Goal: Task Accomplishment & Management: Manage account settings

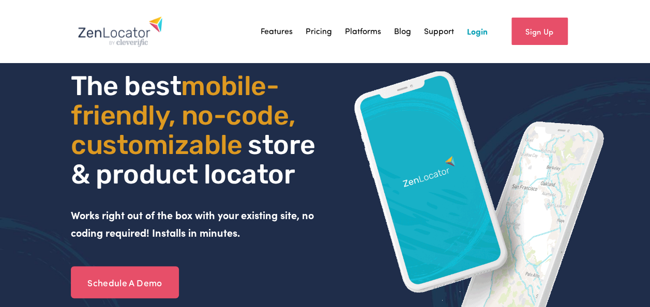
click at [462, 28] on nav "Features Pricing Platforms Blog Support Login" at bounding box center [374, 32] width 227 height 16
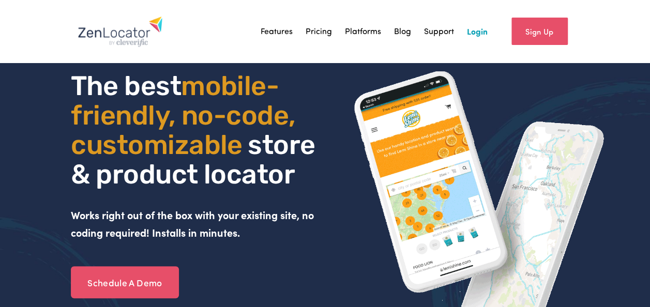
click at [473, 32] on link "Login" at bounding box center [477, 32] width 21 height 16
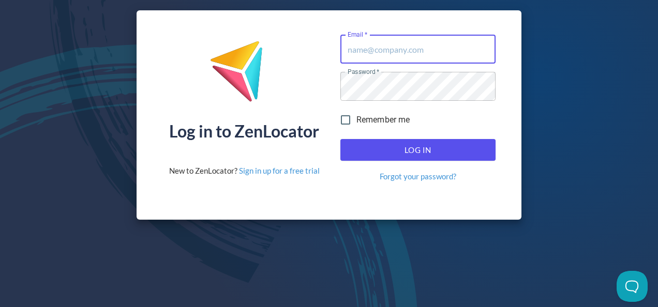
type input "[EMAIL_ADDRESS][DOMAIN_NAME]"
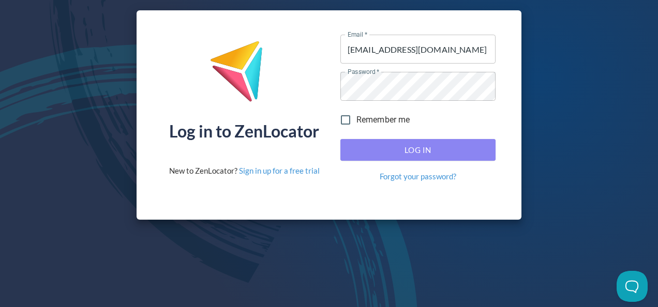
click at [411, 154] on span "Log In" at bounding box center [418, 149] width 132 height 13
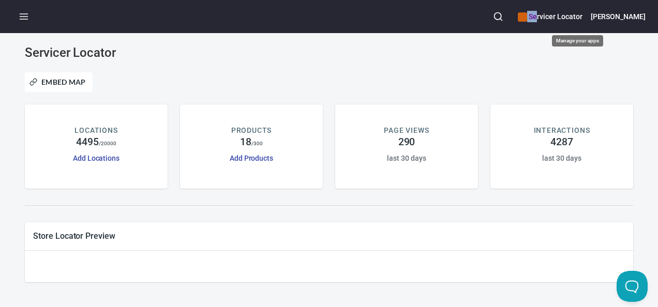
drag, startPoint x: 564, startPoint y: 19, endPoint x: 530, endPoint y: 25, distance: 34.8
click at [530, 25] on div "Servicer Locator Rebekah" at bounding box center [329, 16] width 658 height 33
drag, startPoint x: 530, startPoint y: 25, endPoint x: 527, endPoint y: 20, distance: 6.0
click at [503, 20] on icon "button" at bounding box center [498, 16] width 10 height 10
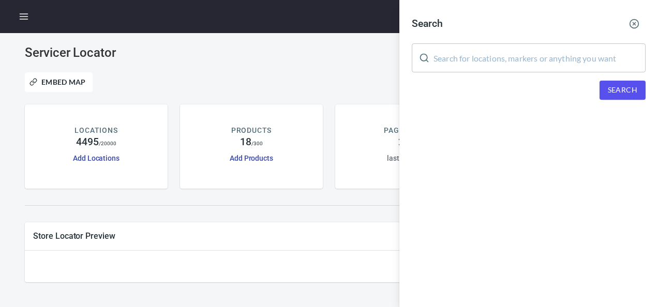
click at [535, 55] on input "text" at bounding box center [539, 57] width 212 height 29
drag, startPoint x: 454, startPoint y: 100, endPoint x: 477, endPoint y: 72, distance: 36.4
click at [456, 97] on div "Search ​ Search" at bounding box center [528, 64] width 259 height 129
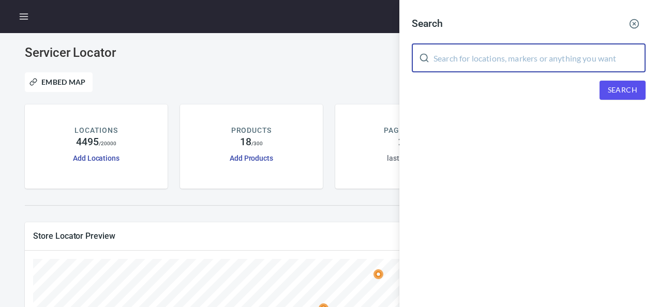
drag, startPoint x: 480, startPoint y: 68, endPoint x: 587, endPoint y: 84, distance: 108.3
click at [480, 67] on input "text" at bounding box center [539, 57] width 212 height 29
paste input "APPLIANCE GENIUS"
type input "APPLIANCE GENIUS"
click at [627, 93] on span "Search" at bounding box center [622, 90] width 29 height 13
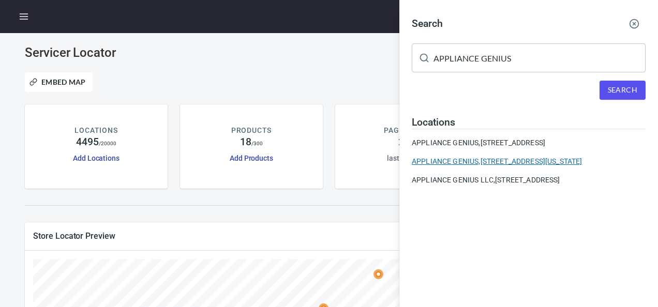
click at [507, 161] on div "APPLIANCE GENIUS, 9611 N Us Highway 1, Sebastian, Florida, United States" at bounding box center [529, 161] width 234 height 10
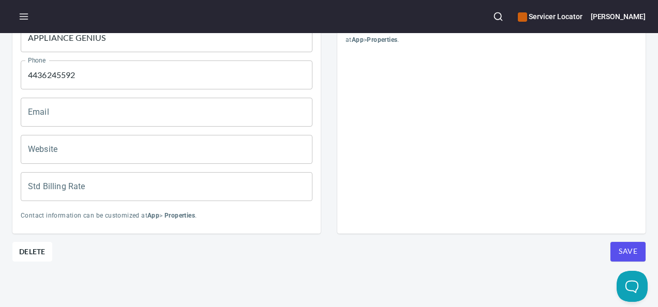
scroll to position [522, 0]
click at [32, 246] on span "Delete" at bounding box center [32, 252] width 26 height 12
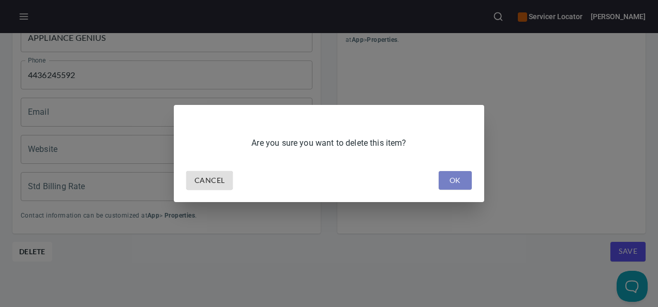
click at [453, 180] on span "OK" at bounding box center [455, 180] width 17 height 13
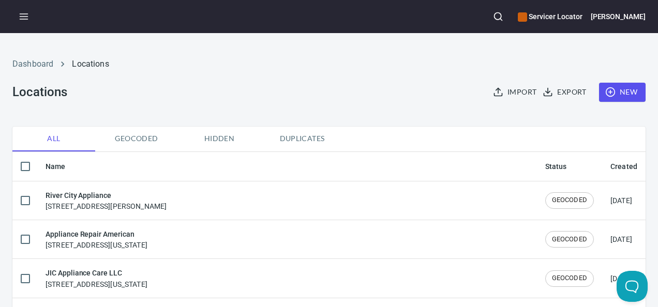
checkbox input "false"
